Goal: Task Accomplishment & Management: Complete application form

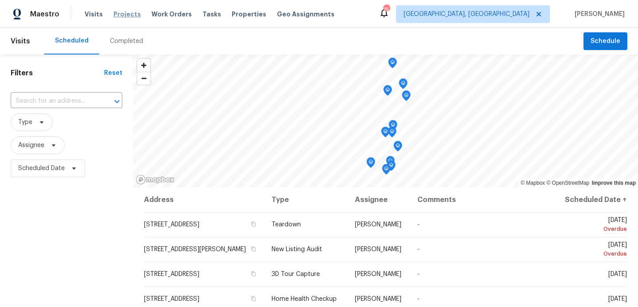
click at [125, 15] on span "Projects" at bounding box center [126, 14] width 27 height 9
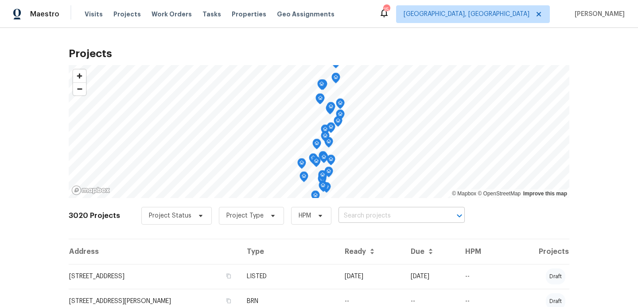
click at [352, 219] on input "text" at bounding box center [388, 216] width 101 height 14
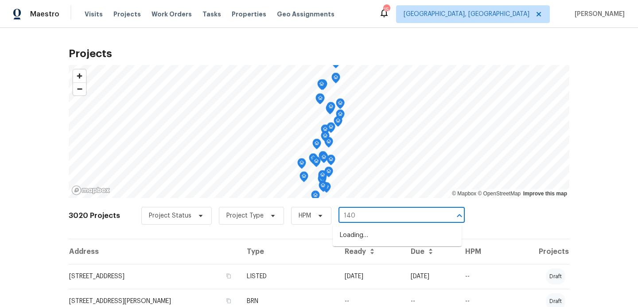
type input "1409"
click at [355, 257] on li "[STREET_ADDRESS]" at bounding box center [397, 250] width 129 height 15
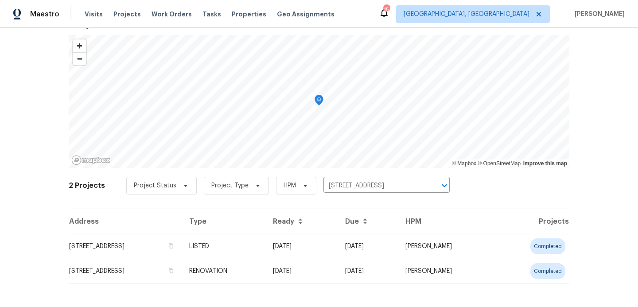
scroll to position [35, 0]
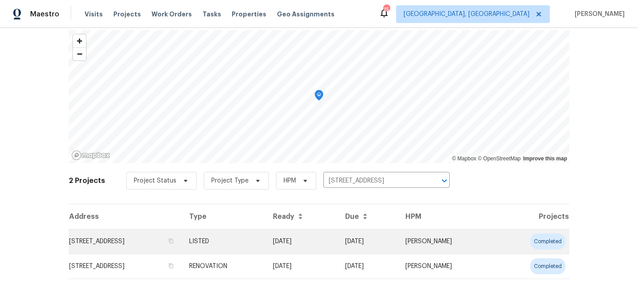
click at [182, 245] on td "[STREET_ADDRESS]" at bounding box center [125, 241] width 113 height 25
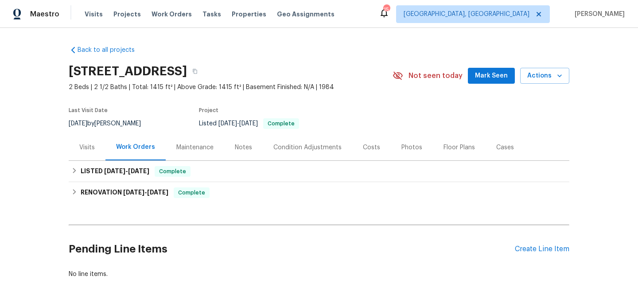
scroll to position [32, 0]
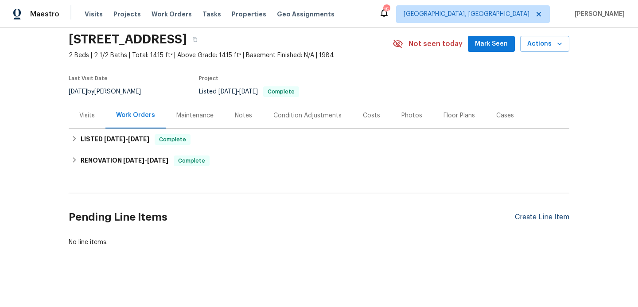
click at [552, 218] on div "Create Line Item" at bounding box center [542, 217] width 54 height 8
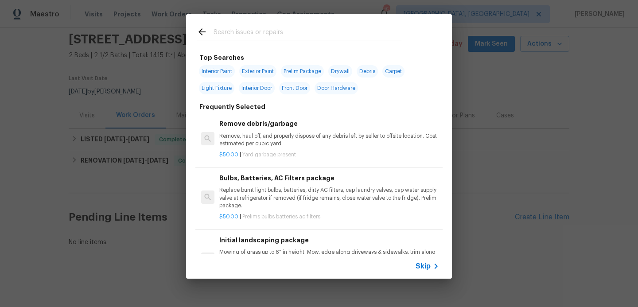
click at [428, 269] on span "Skip" at bounding box center [423, 266] width 15 height 9
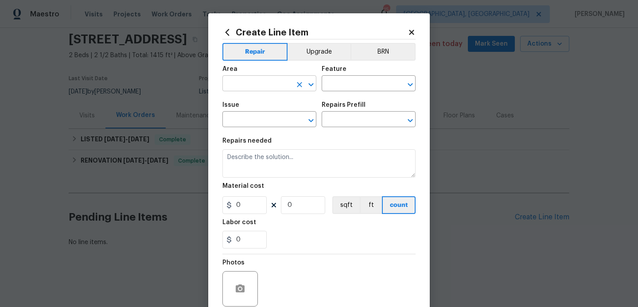
click at [267, 84] on input "text" at bounding box center [256, 85] width 69 height 14
type input "l"
click at [254, 116] on li "Exterior Overall" at bounding box center [269, 119] width 94 height 15
type input "Exterior Overall"
click at [331, 87] on input "text" at bounding box center [356, 85] width 69 height 14
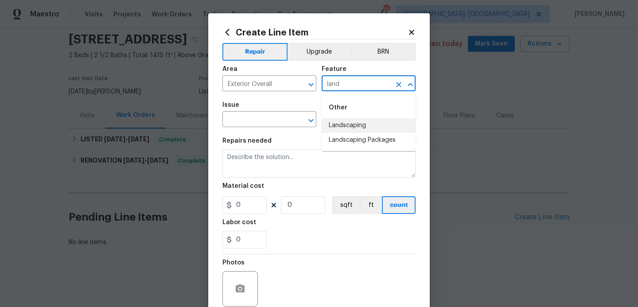
click at [334, 127] on li "Landscaping" at bounding box center [369, 125] width 94 height 15
type input "Landscaping"
click at [258, 121] on input "text" at bounding box center [256, 120] width 69 height 14
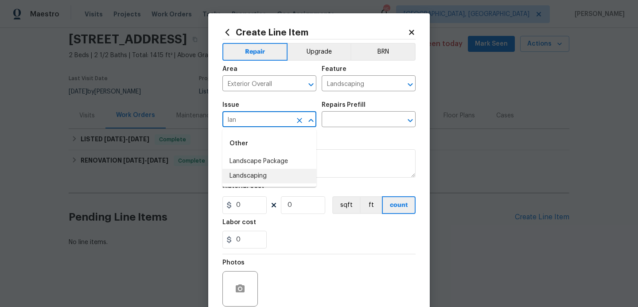
click at [254, 177] on li "Landscaping" at bounding box center [269, 176] width 94 height 15
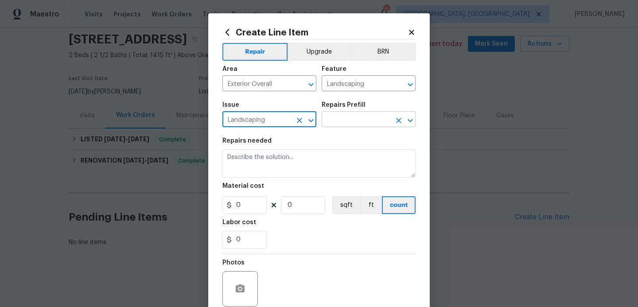
type input "Landscaping"
click at [338, 120] on input "text" at bounding box center [356, 120] width 69 height 14
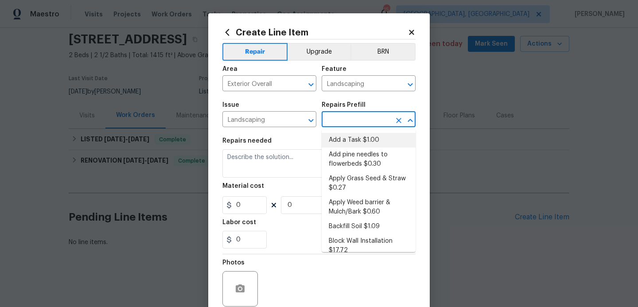
click at [336, 144] on li "Add a Task $1.00" at bounding box center [369, 140] width 94 height 15
type input "Add a Task $1.00"
type textarea "HPM to detail"
type input "1"
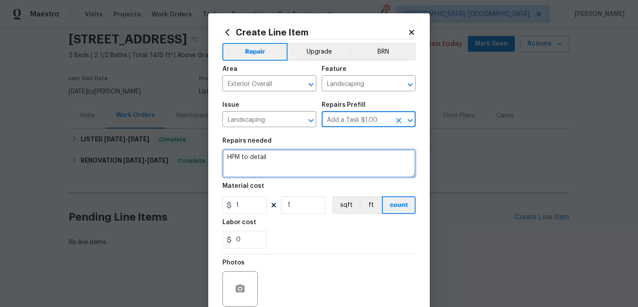
click at [281, 165] on textarea "HPM to detail" at bounding box center [318, 163] width 193 height 28
type textarea "H"
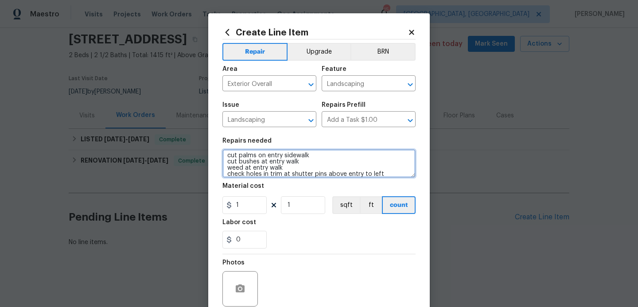
type textarea "cut palms on entry sidewalk cut bushes at entry walk weed at entry walk check h…"
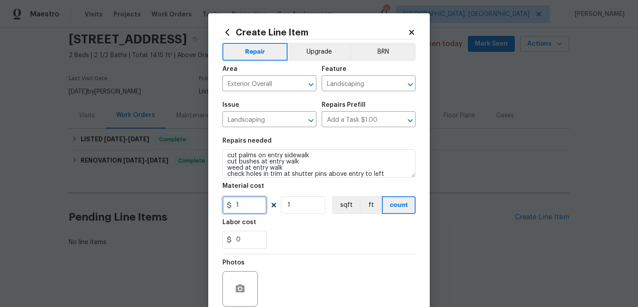
click at [260, 208] on input "1" at bounding box center [244, 205] width 44 height 18
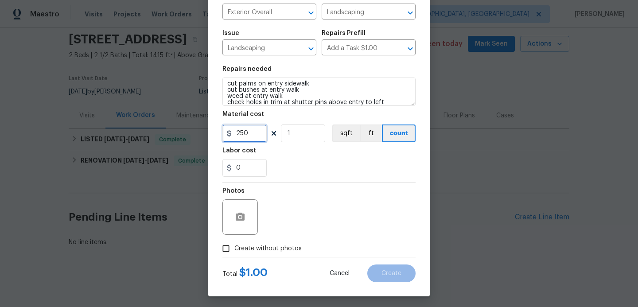
scroll to position [74, 0]
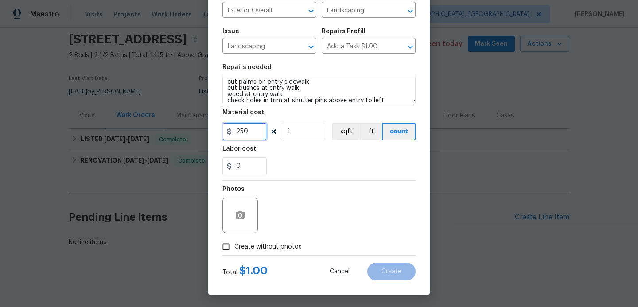
type input "250"
click at [228, 249] on input "Create without photos" at bounding box center [226, 246] width 17 height 17
checkbox input "true"
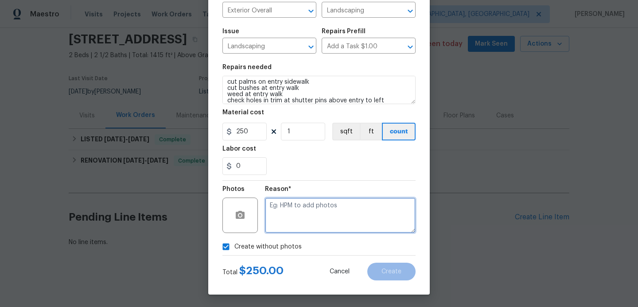
click at [299, 208] on textarea at bounding box center [340, 215] width 151 height 35
type textarea "hpm to add"
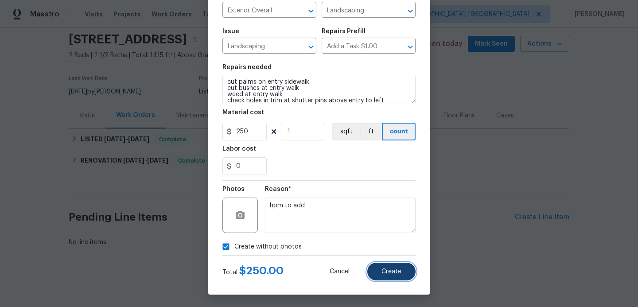
click at [380, 272] on button "Create" at bounding box center [391, 272] width 48 height 18
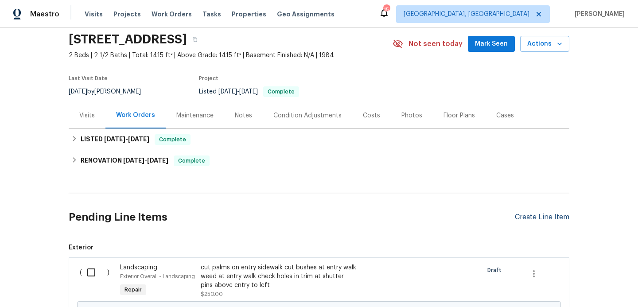
click at [536, 219] on div "Create Line Item" at bounding box center [542, 217] width 54 height 8
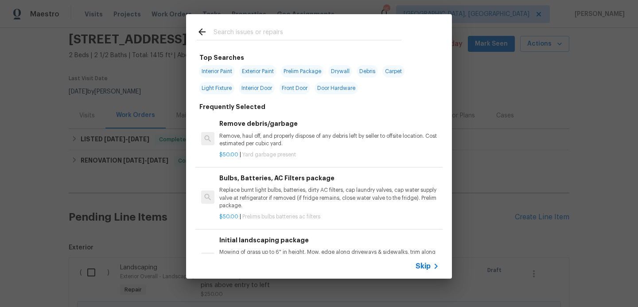
click at [424, 266] on span "Skip" at bounding box center [423, 266] width 15 height 9
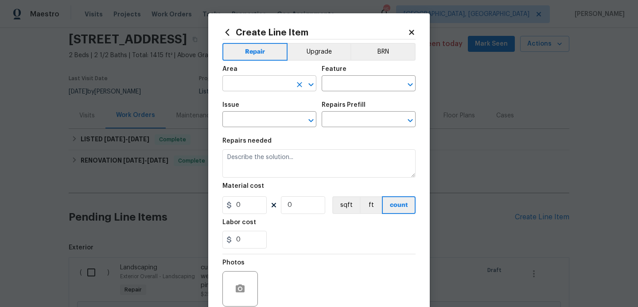
click at [249, 85] on input "text" at bounding box center [256, 85] width 69 height 14
click at [246, 120] on li "Interior Overall" at bounding box center [269, 119] width 94 height 15
type input "Interior Overall"
click at [352, 89] on input "text" at bounding box center [356, 85] width 69 height 14
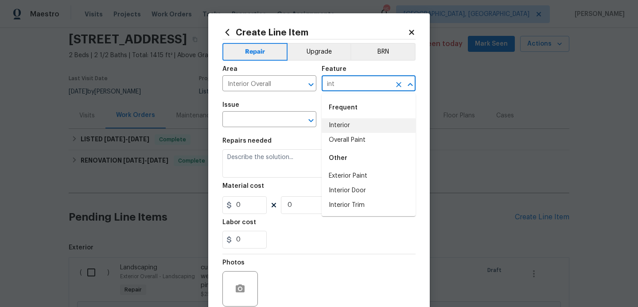
click at [335, 128] on li "Interior" at bounding box center [369, 125] width 94 height 15
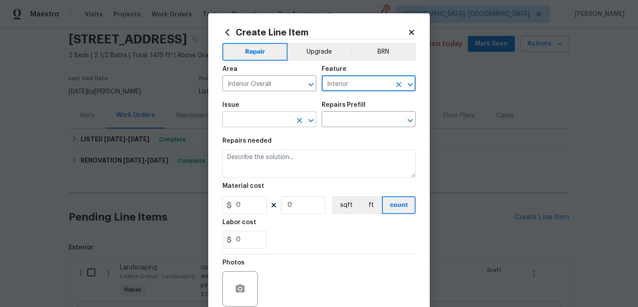
type input "Interior"
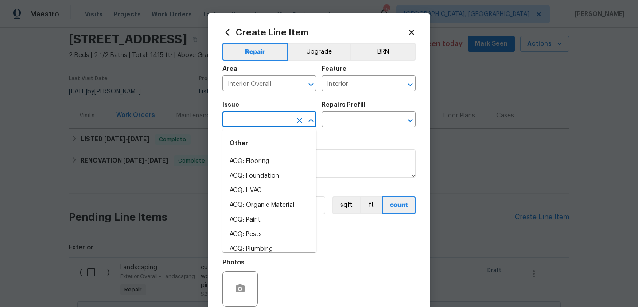
click at [265, 120] on input "text" at bounding box center [256, 120] width 69 height 14
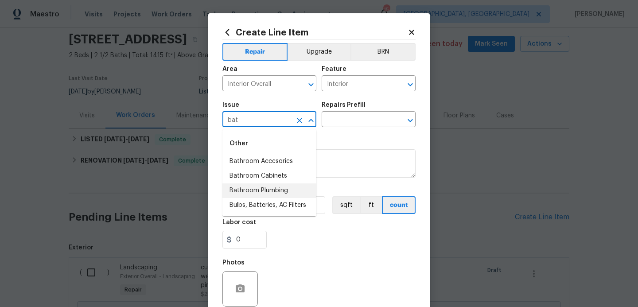
click at [267, 190] on li "Bathroom Plumbing" at bounding box center [269, 190] width 94 height 15
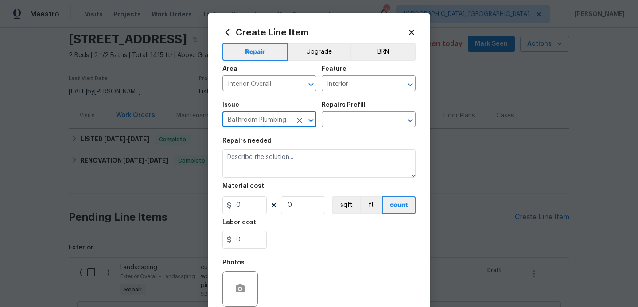
type input "Bathroom Plumbing"
click at [360, 107] on h5 "Repairs Prefill" at bounding box center [344, 105] width 44 height 6
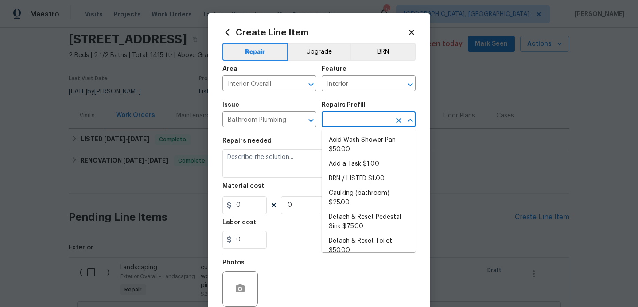
click at [359, 118] on input "text" at bounding box center [356, 120] width 69 height 14
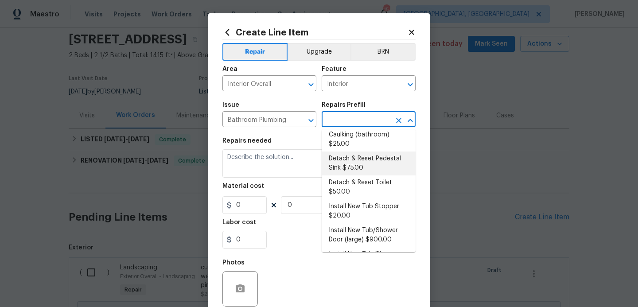
scroll to position [58, 0]
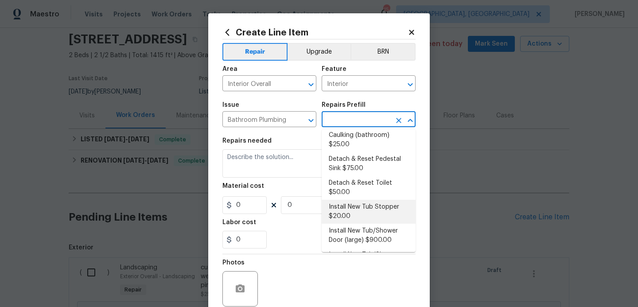
click at [347, 208] on li "Install New Tub Stopper $20.00" at bounding box center [369, 212] width 94 height 24
type input "Plumbing"
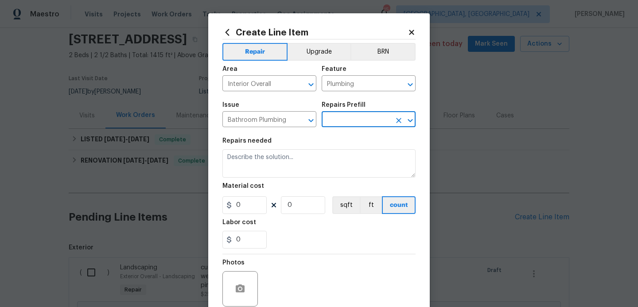
type input "Install New Tub Stopper $20.00"
type textarea "Install a new bath tub drain stopper. Ensure that the finish matches the existi…"
type input "20"
type input "1"
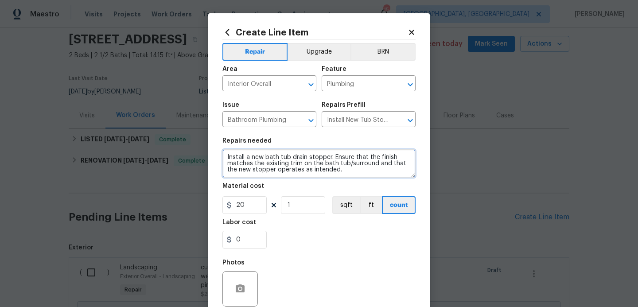
click at [344, 171] on textarea "Install a new bath tub drain stopper. Ensure that the finish matches the existi…" at bounding box center [318, 163] width 193 height 28
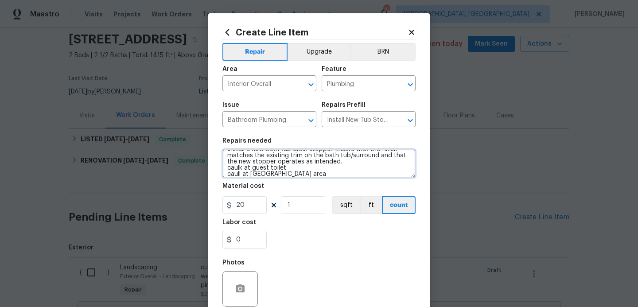
type textarea "Install a new bath tub drain stopper. Ensure that the finish matches the existi…"
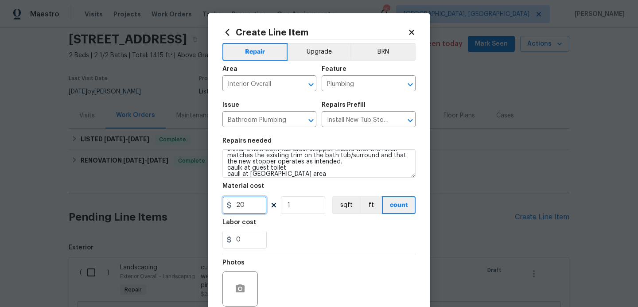
click at [257, 210] on input "20" at bounding box center [244, 205] width 44 height 18
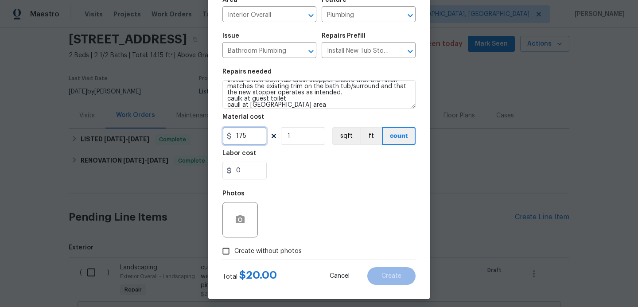
scroll to position [74, 0]
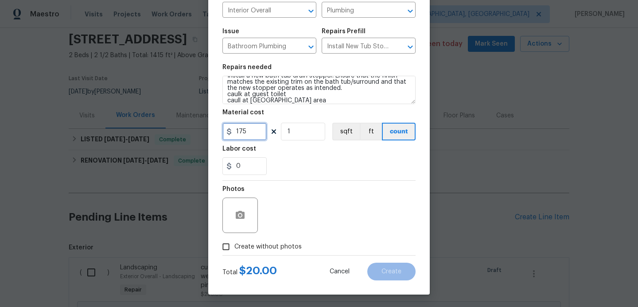
type input "175"
click at [223, 252] on input "Create without photos" at bounding box center [226, 246] width 17 height 17
checkbox input "true"
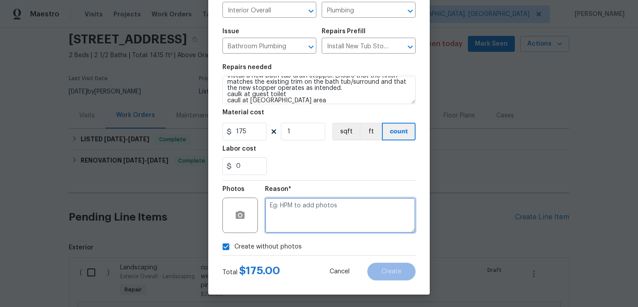
click at [322, 211] on textarea at bounding box center [340, 215] width 151 height 35
type textarea "hpm to add"
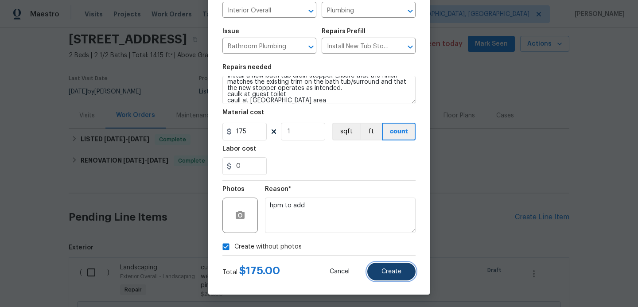
click at [392, 275] on span "Create" at bounding box center [391, 271] width 20 height 7
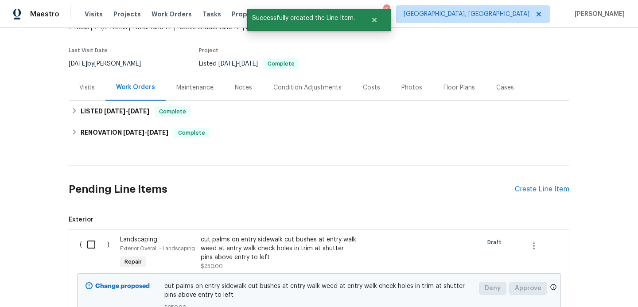
scroll to position [0, 0]
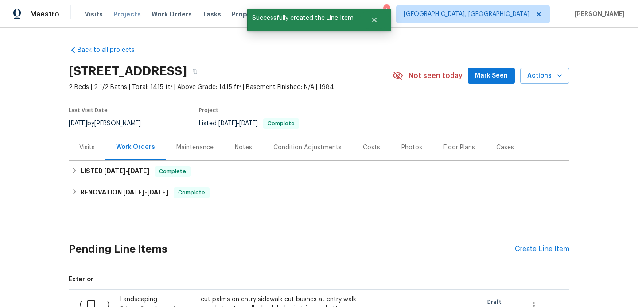
click at [123, 15] on span "Projects" at bounding box center [126, 14] width 27 height 9
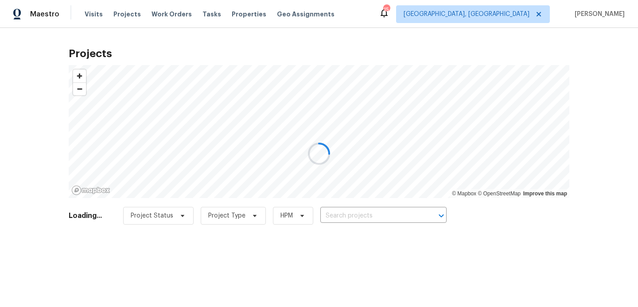
click at [339, 215] on div at bounding box center [319, 153] width 638 height 307
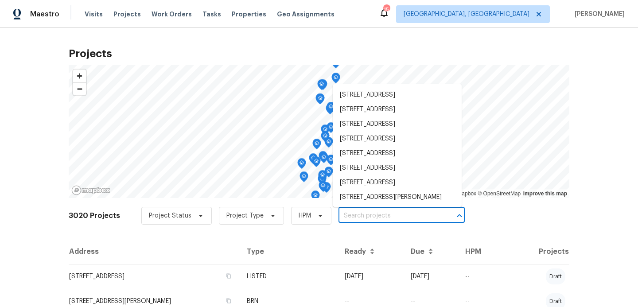
click at [350, 214] on input "text" at bounding box center [388, 216] width 101 height 14
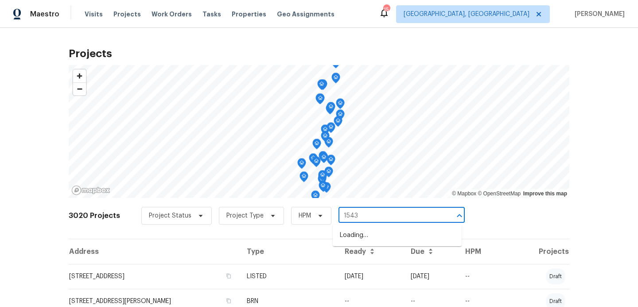
type input "15431"
click at [363, 233] on li "[STREET_ADDRESS]" at bounding box center [397, 235] width 129 height 15
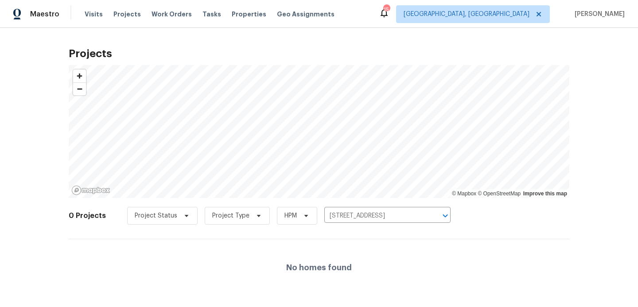
scroll to position [3, 0]
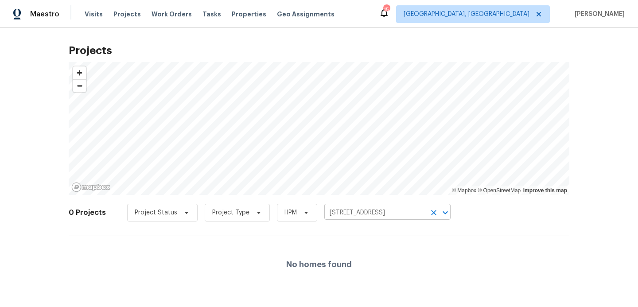
click at [366, 218] on input "[STREET_ADDRESS]" at bounding box center [374, 213] width 101 height 14
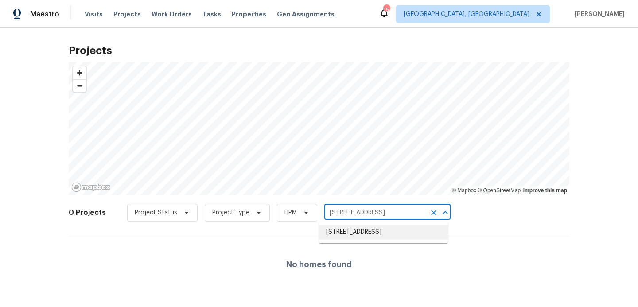
click at [365, 231] on li "[STREET_ADDRESS]" at bounding box center [383, 232] width 129 height 15
click at [370, 217] on input "[STREET_ADDRESS]" at bounding box center [374, 213] width 101 height 14
click at [370, 226] on li "[STREET_ADDRESS]" at bounding box center [383, 232] width 129 height 15
click at [374, 213] on input "[STREET_ADDRESS]" at bounding box center [374, 213] width 101 height 14
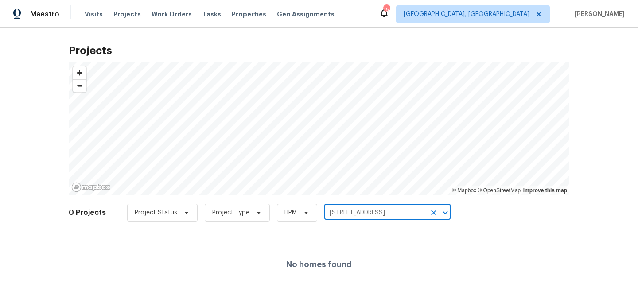
click at [374, 213] on input "[STREET_ADDRESS]" at bounding box center [374, 213] width 101 height 14
click at [377, 211] on input "[STREET_ADDRESS]" at bounding box center [374, 213] width 101 height 14
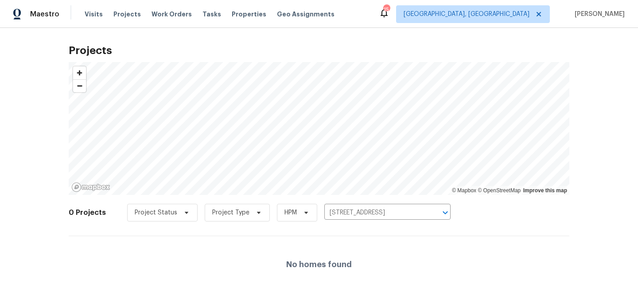
click at [369, 235] on div "0 Projects Project Status Project Type HPM [STREET_ADDRESS] ​" at bounding box center [319, 217] width 501 height 35
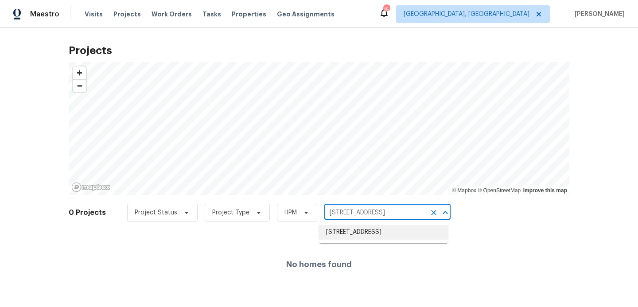
click at [375, 208] on input "[STREET_ADDRESS]" at bounding box center [374, 213] width 101 height 14
click at [368, 233] on li "[STREET_ADDRESS]" at bounding box center [383, 232] width 129 height 15
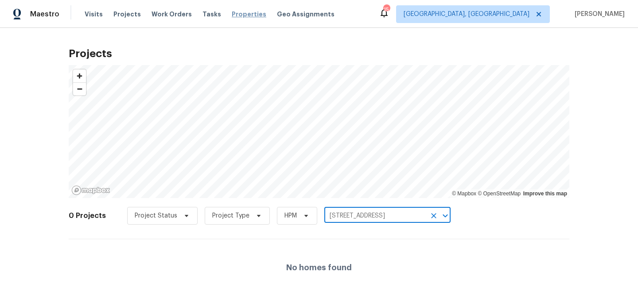
click at [234, 16] on span "Properties" at bounding box center [249, 14] width 35 height 9
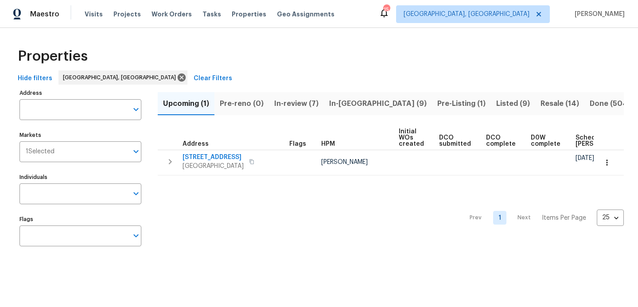
click at [496, 99] on span "Listed (9)" at bounding box center [513, 103] width 34 height 12
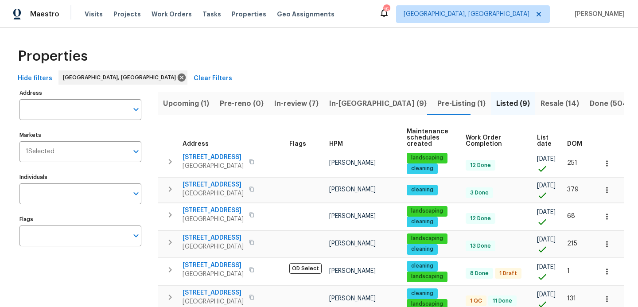
click at [300, 104] on span "In-review (7)" at bounding box center [296, 103] width 44 height 12
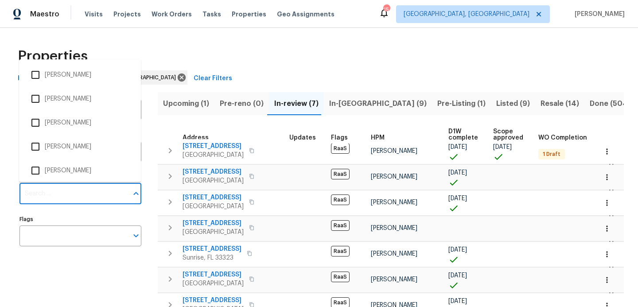
click at [100, 203] on input "Individuals" at bounding box center [73, 193] width 109 height 21
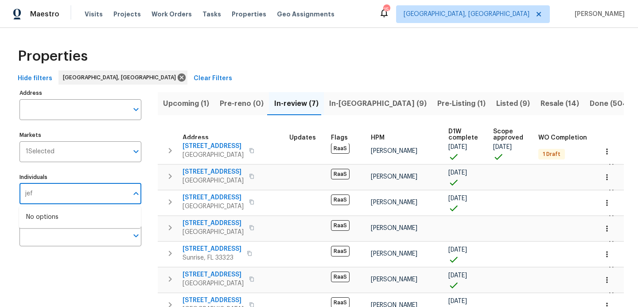
type input "[PERSON_NAME]"
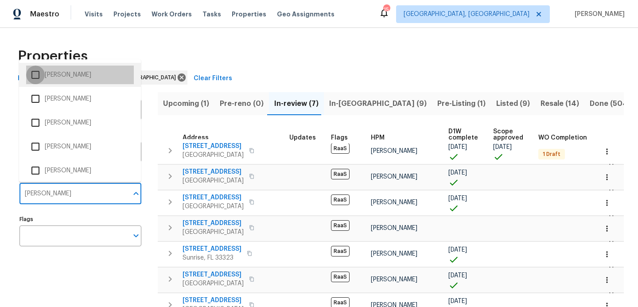
click at [34, 74] on input "checkbox" at bounding box center [35, 75] width 19 height 19
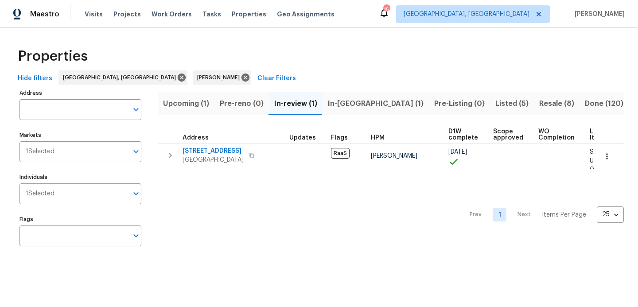
click at [245, 99] on span "Pre-reno (0)" at bounding box center [242, 103] width 44 height 12
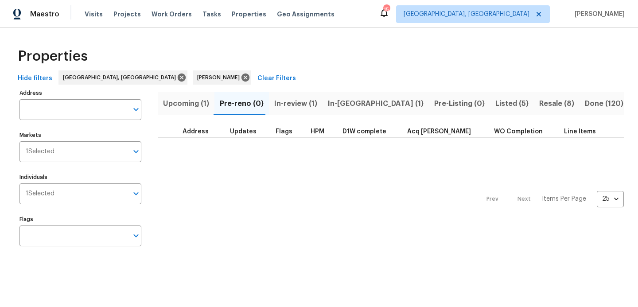
click at [191, 103] on span "Upcoming (1)" at bounding box center [186, 103] width 46 height 12
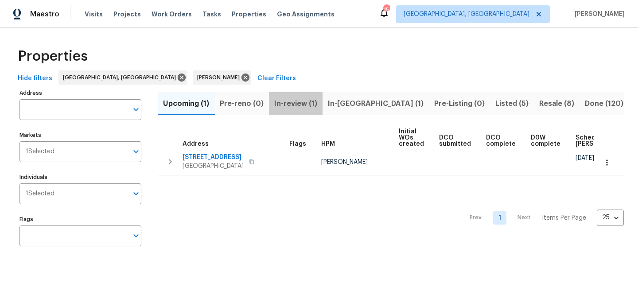
click at [289, 108] on span "In-review (1)" at bounding box center [295, 103] width 43 height 12
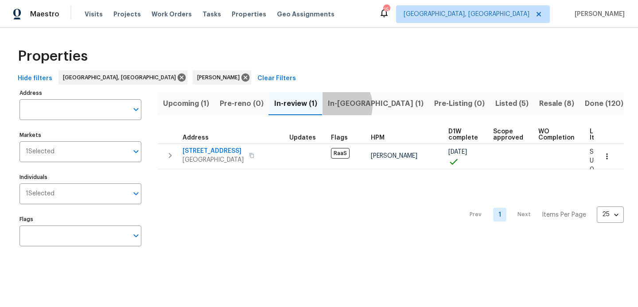
click at [336, 105] on span "In-[GEOGRAPHIC_DATA] (1)" at bounding box center [376, 103] width 96 height 12
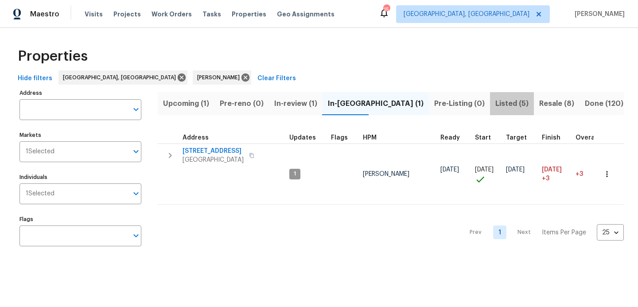
click at [495, 105] on span "Listed (5)" at bounding box center [511, 103] width 33 height 12
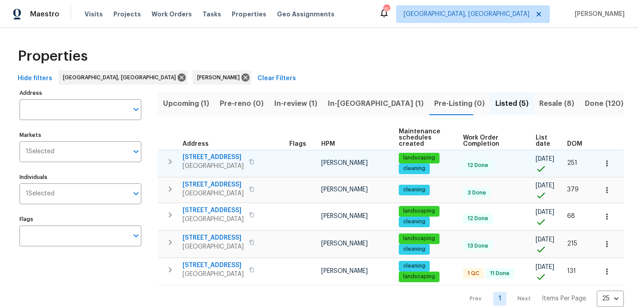
scroll to position [19, 0]
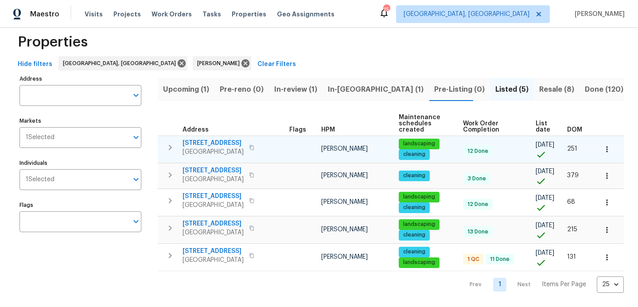
click at [221, 139] on span "[STREET_ADDRESS]" at bounding box center [213, 143] width 61 height 9
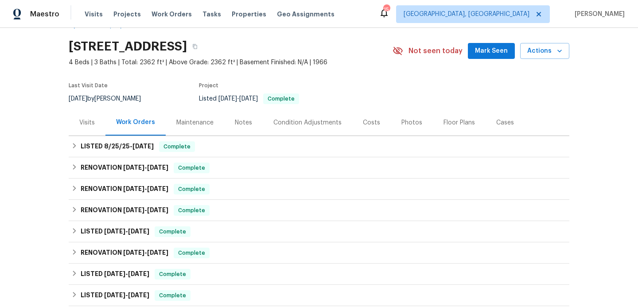
scroll to position [223, 0]
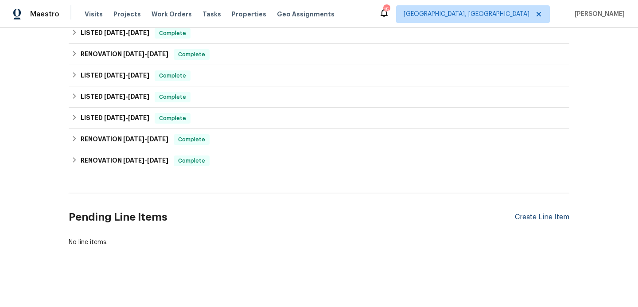
click at [529, 219] on div "Create Line Item" at bounding box center [542, 217] width 54 height 8
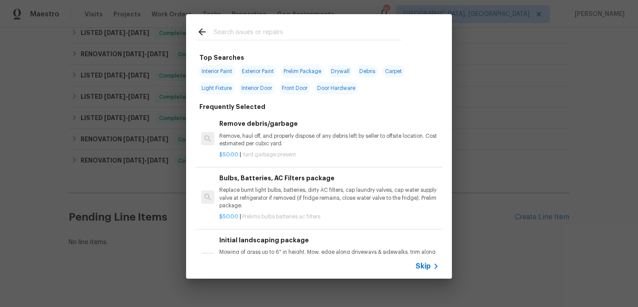
click at [257, 72] on span "Exterior Paint" at bounding box center [257, 71] width 37 height 12
type input "Exterior Paint"
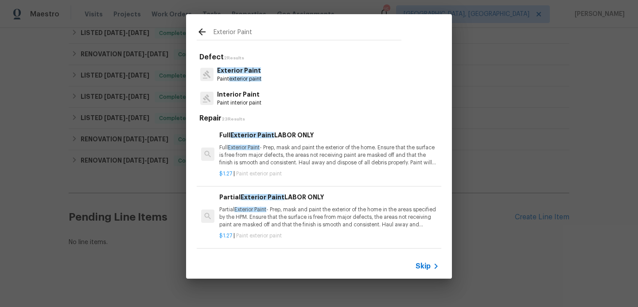
click at [422, 269] on span "Skip" at bounding box center [423, 266] width 15 height 9
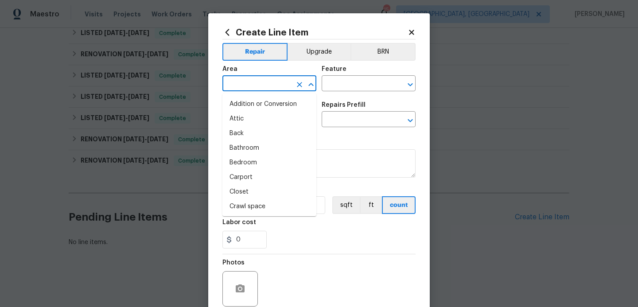
click at [257, 81] on input "text" at bounding box center [256, 85] width 69 height 14
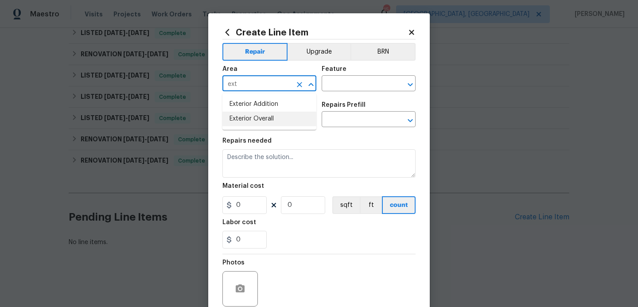
click at [250, 117] on li "Exterior Overall" at bounding box center [269, 119] width 94 height 15
type input "Exterior Overall"
click at [365, 90] on input "text" at bounding box center [356, 85] width 69 height 14
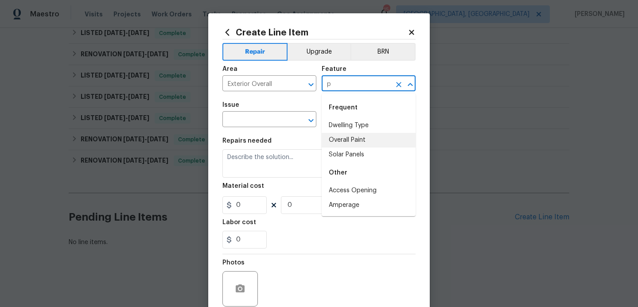
click at [353, 143] on li "Overall Paint" at bounding box center [369, 140] width 94 height 15
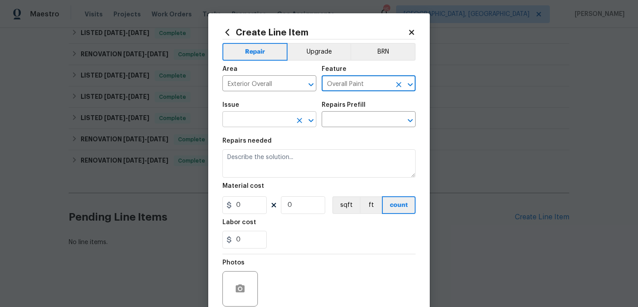
type input "Overall Paint"
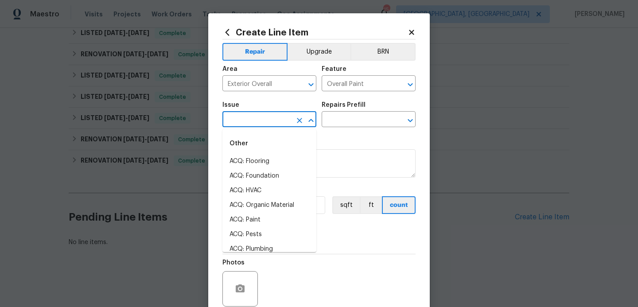
click at [241, 113] on input "text" at bounding box center [256, 120] width 69 height 14
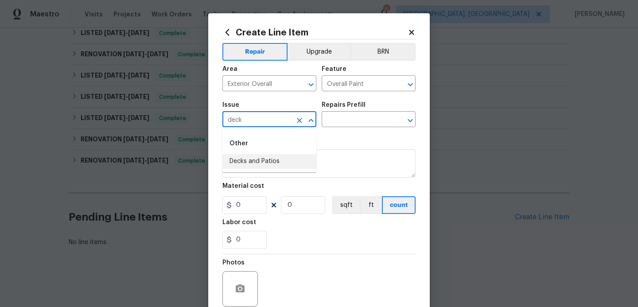
click at [250, 166] on li "Decks and Patios" at bounding box center [269, 161] width 94 height 15
type input "Decks and Patios"
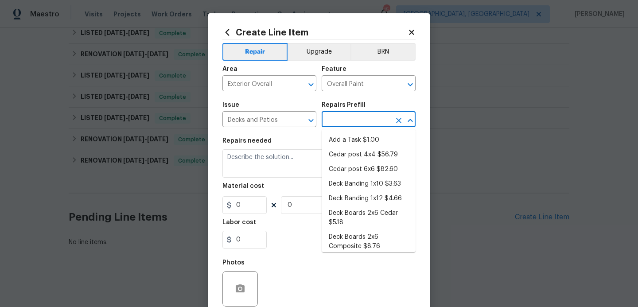
click at [364, 123] on input "text" at bounding box center [356, 120] width 69 height 14
click at [357, 142] on li "Add a Task $1.00" at bounding box center [369, 140] width 94 height 15
type input "Deck"
type input "Add a Task $1.00"
type textarea "HPM to detail"
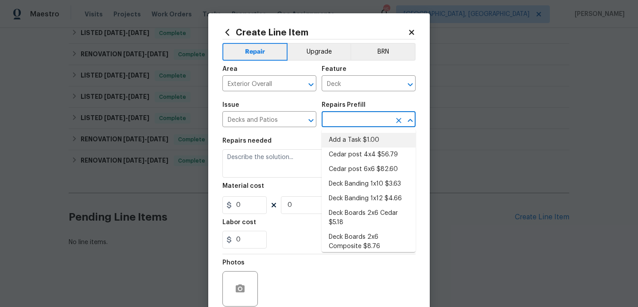
type input "1"
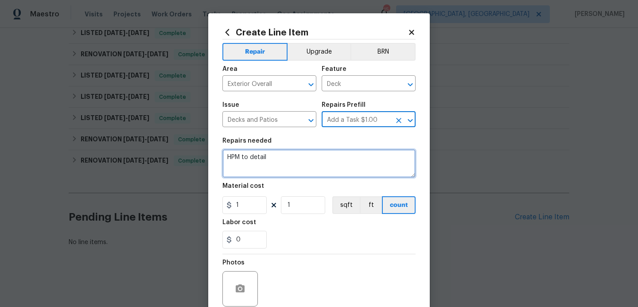
click at [301, 156] on textarea "HPM to detail" at bounding box center [318, 163] width 193 height 28
type textarea "H"
click at [351, 160] on textarea "paint all repairs to match existing color repair at deck step entry" at bounding box center [318, 163] width 193 height 28
click at [312, 168] on textarea "paint all repairs to match existing color 175 repair at deck step entry" at bounding box center [318, 163] width 193 height 28
type textarea "paint all repairs to match existing color 175 repair at deck step entry 175"
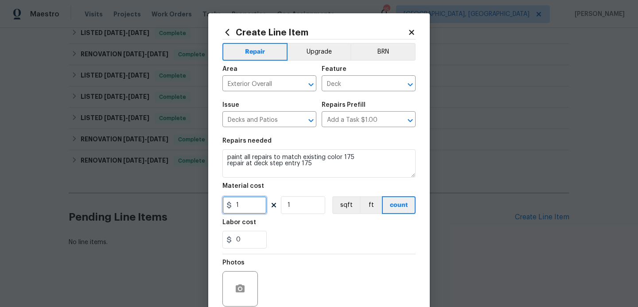
click at [259, 204] on input "1" at bounding box center [244, 205] width 44 height 18
type input "175"
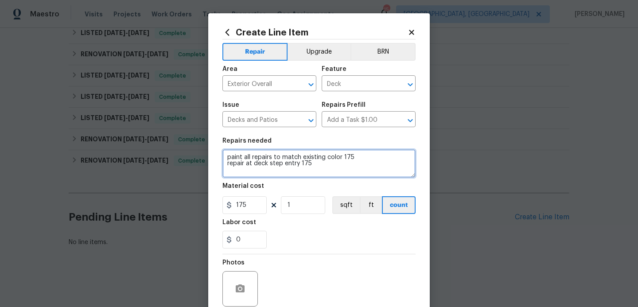
click at [319, 170] on textarea "paint all repairs to match existing color 175 repair at deck step entry 175" at bounding box center [318, 163] width 193 height 28
type textarea "paint all repairs to match existing color 175 repair at deck step entry 175 rep…"
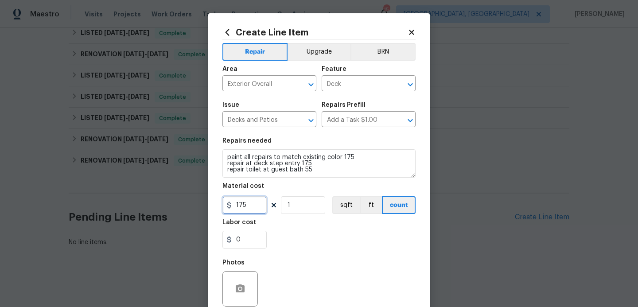
click at [260, 208] on input "175" at bounding box center [244, 205] width 44 height 18
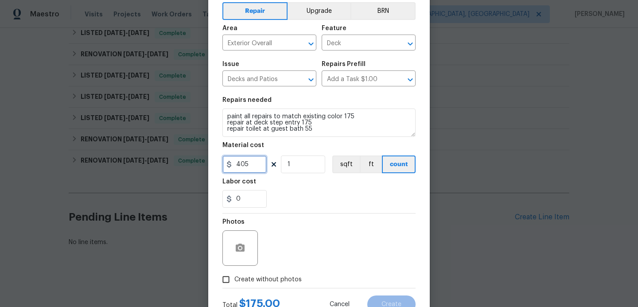
scroll to position [46, 0]
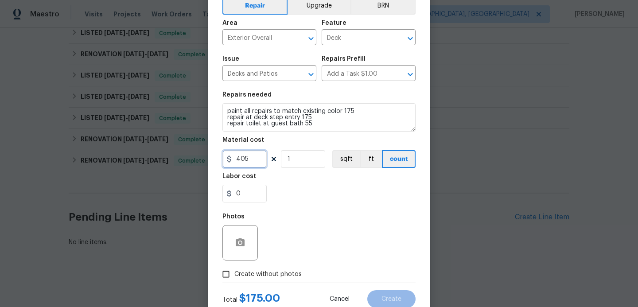
type input "405"
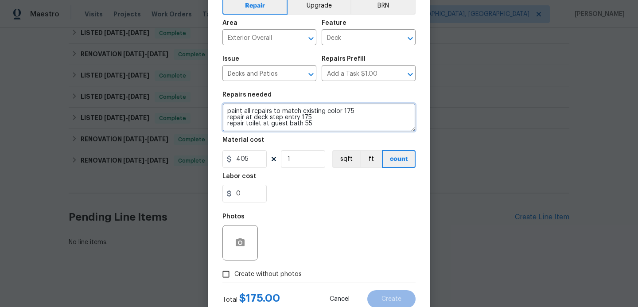
click at [321, 126] on textarea "paint all repairs to match existing color 175 repair at deck step entry 175 rep…" at bounding box center [318, 117] width 193 height 28
click at [310, 124] on textarea "paint all repairs to match existing color 175 repair at deck step entry 175 rep…" at bounding box center [318, 117] width 193 height 28
click at [346, 124] on textarea "paint all repairs to match existing color 175 repair at deck step entry 175 rep…" at bounding box center [318, 117] width 193 height 28
type textarea "paint all repairs to match existing color 175 repair at deck step entry 175 rep…"
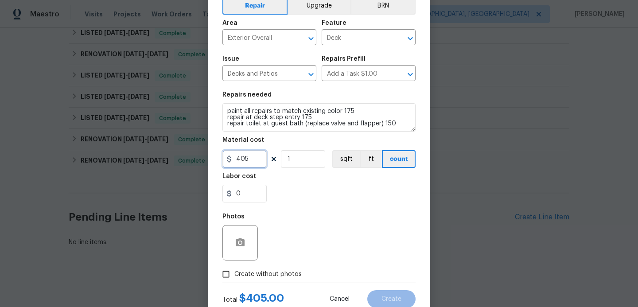
click at [262, 157] on input "405" at bounding box center [244, 159] width 44 height 18
type input "500"
click at [225, 276] on input "Create without photos" at bounding box center [226, 274] width 17 height 17
checkbox input "true"
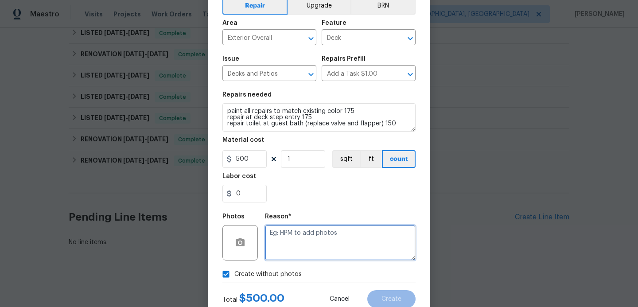
click at [297, 244] on textarea at bounding box center [340, 242] width 151 height 35
type textarea "hpm to add"
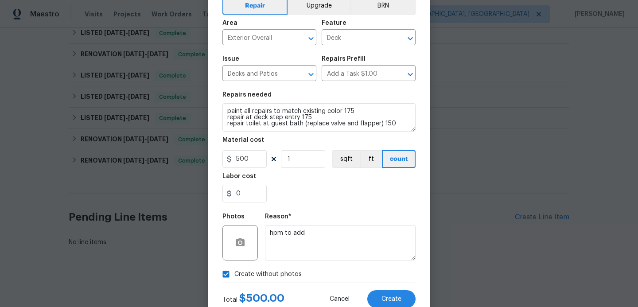
click at [358, 273] on div "Create without photos" at bounding box center [318, 274] width 193 height 17
click at [376, 297] on button "Create" at bounding box center [391, 299] width 48 height 18
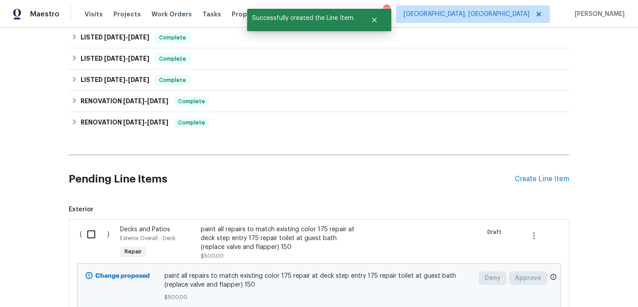
scroll to position [333, 0]
